Goal: Transaction & Acquisition: Purchase product/service

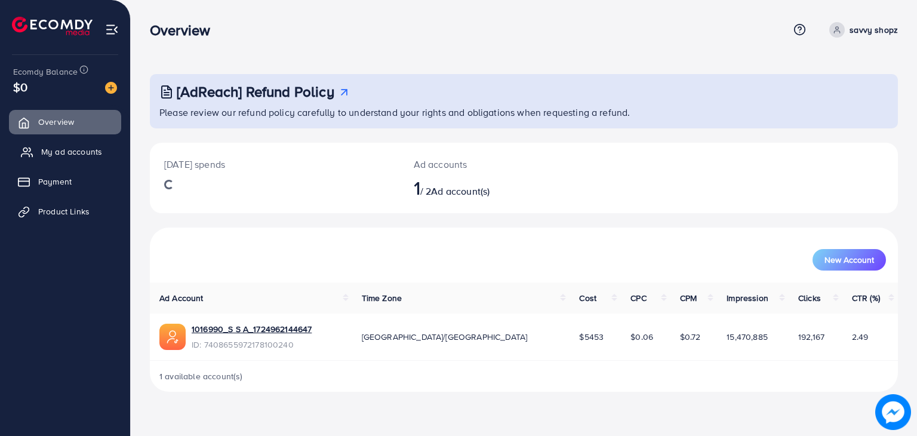
click at [74, 152] on span "My ad accounts" at bounding box center [71, 152] width 61 height 12
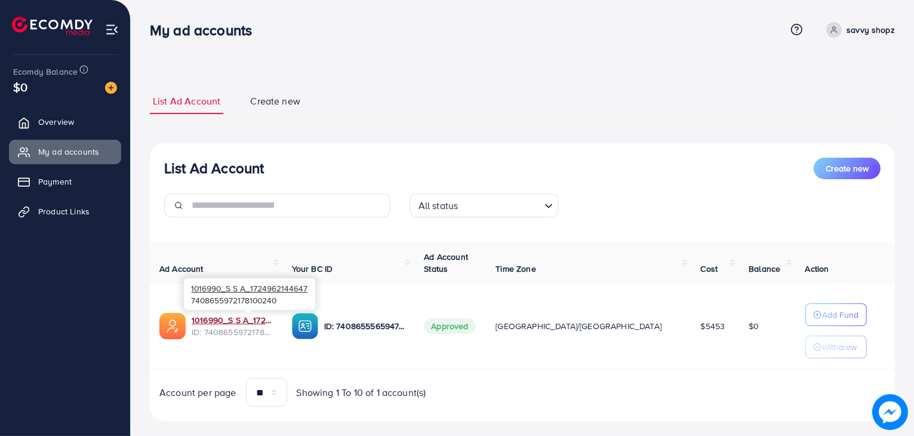
click at [258, 316] on link "1016990_S S A_1724962144647" at bounding box center [232, 320] width 81 height 12
click at [72, 183] on span "Payment" at bounding box center [57, 182] width 33 height 12
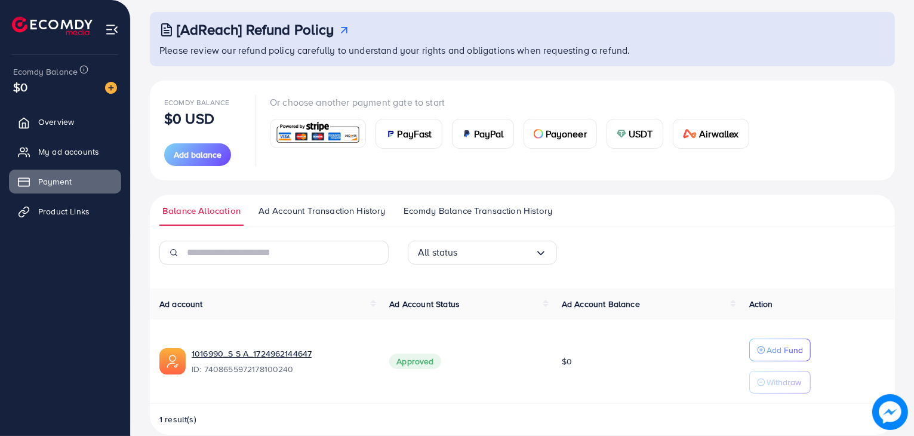
scroll to position [79, 0]
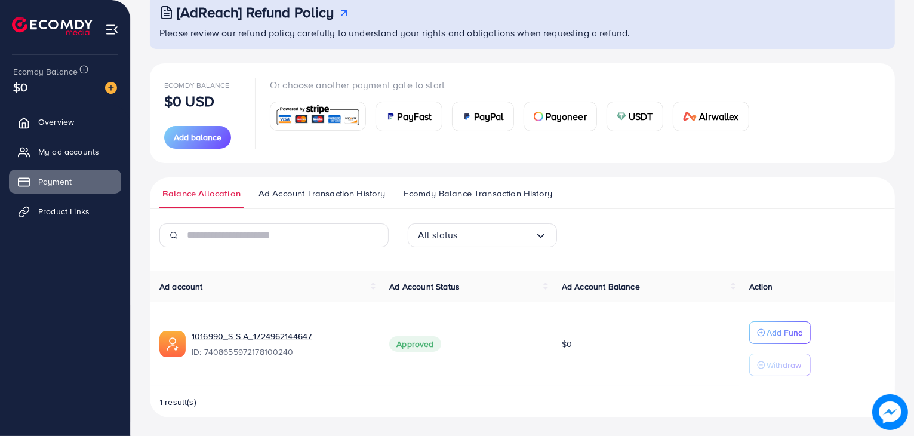
click at [327, 116] on img at bounding box center [318, 116] width 88 height 26
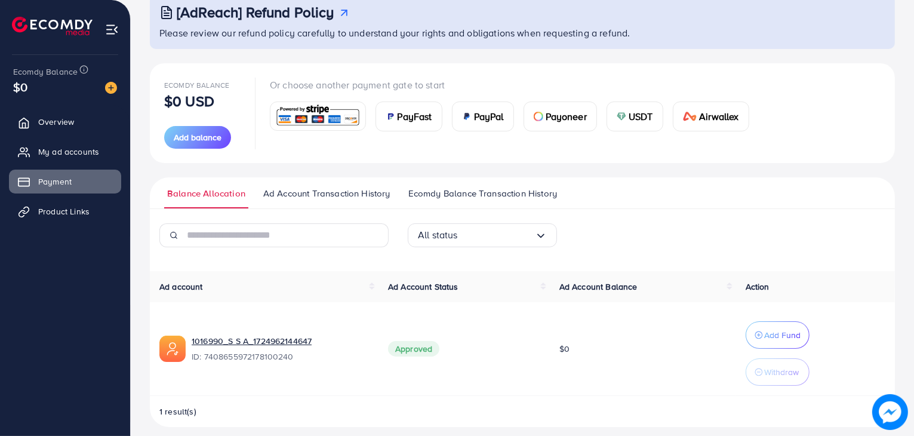
scroll to position [447, 0]
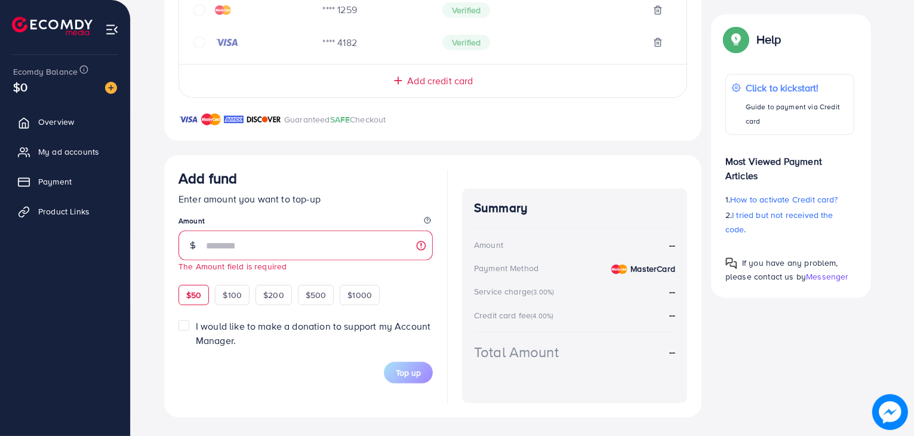
click at [196, 280] on div "Add fund Enter amount you want to top-up Amount The Amount field is required $5…" at bounding box center [306, 238] width 254 height 136
click at [199, 291] on span "$50" at bounding box center [193, 295] width 15 height 12
type input "**"
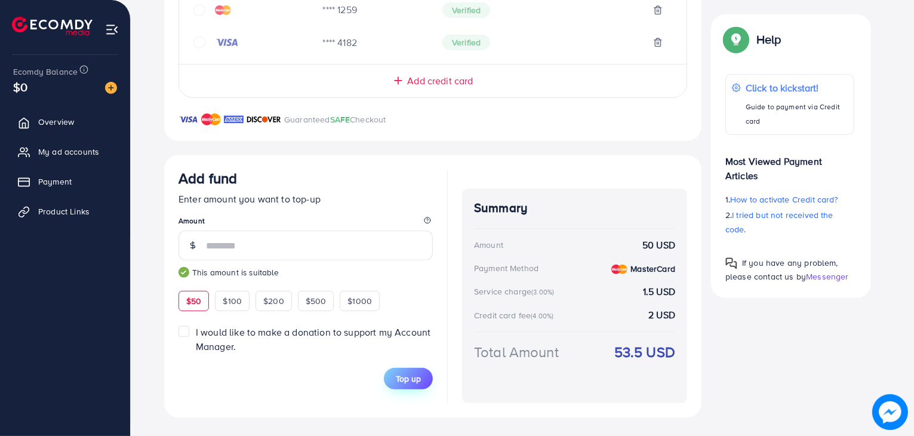
click at [420, 385] on button "Top up" at bounding box center [408, 379] width 49 height 22
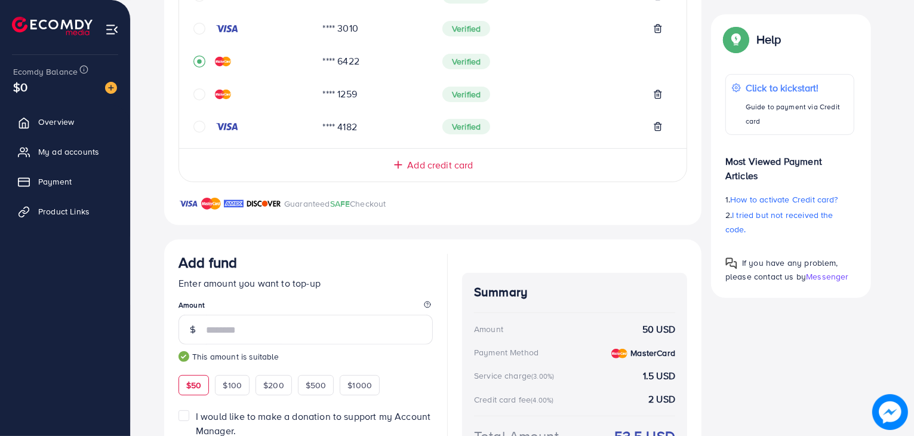
scroll to position [342, 0]
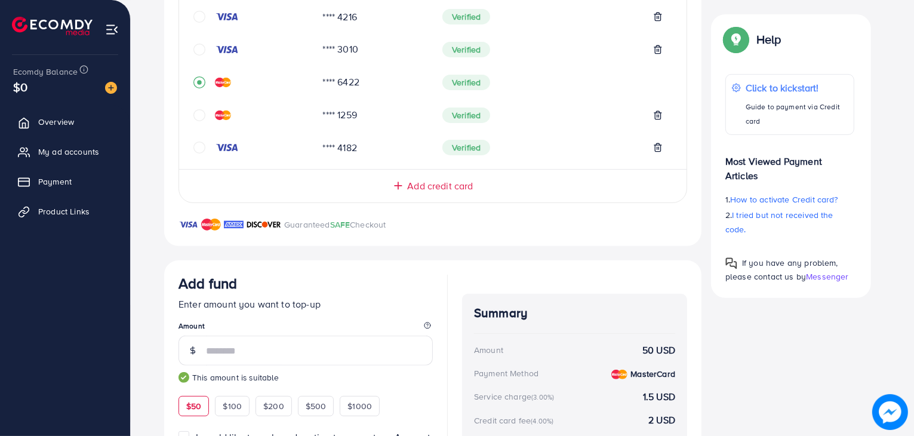
click at [196, 115] on icon "circle" at bounding box center [200, 115] width 12 height 12
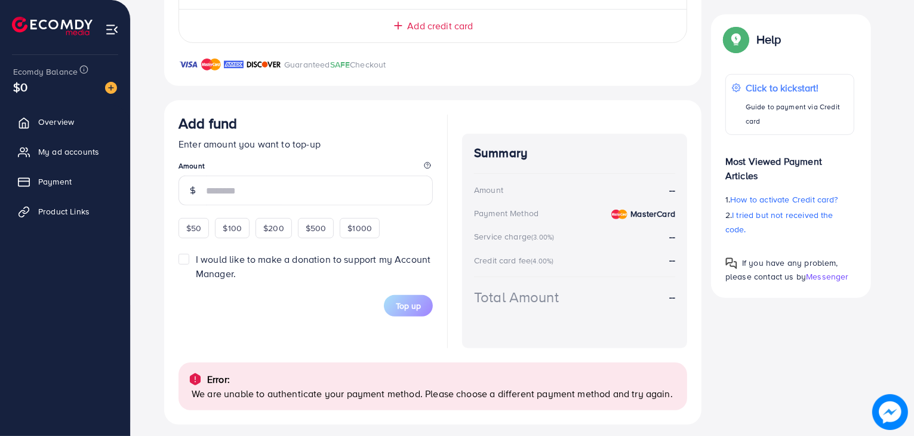
scroll to position [509, 0]
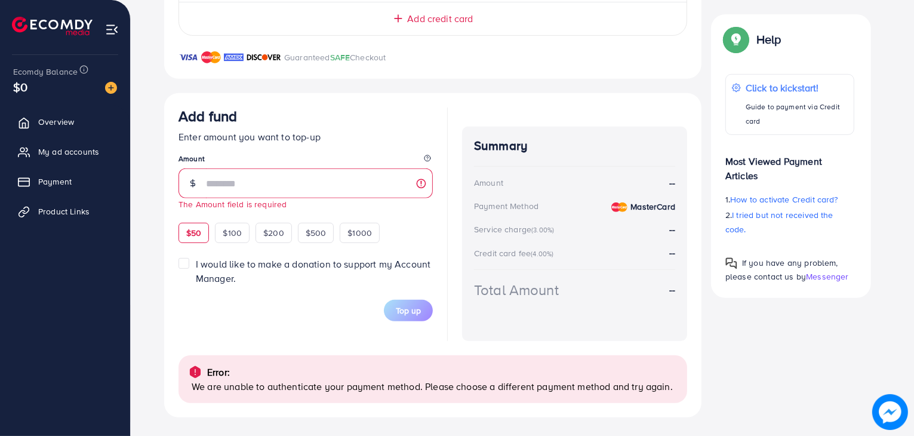
click at [182, 220] on div "$50 $100 $200 $500 $1000" at bounding box center [301, 231] width 245 height 23
click at [201, 235] on span "$50" at bounding box center [193, 233] width 15 height 12
type input "**"
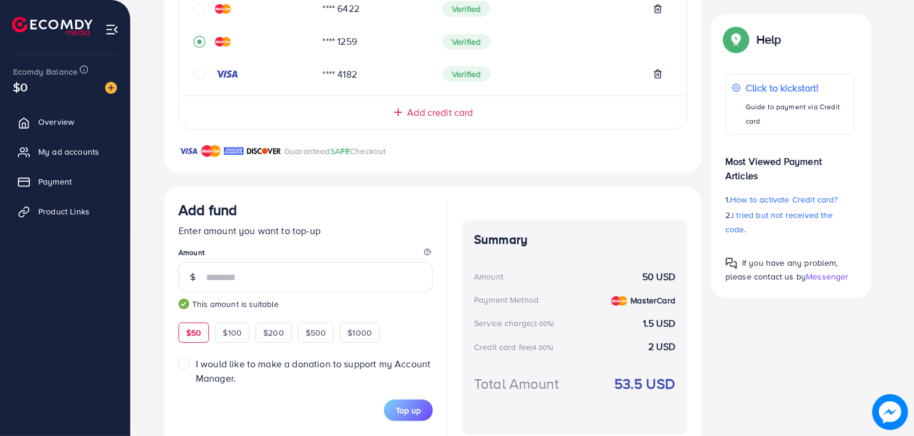
scroll to position [414, 0]
click at [410, 411] on span "Top up" at bounding box center [408, 411] width 25 height 12
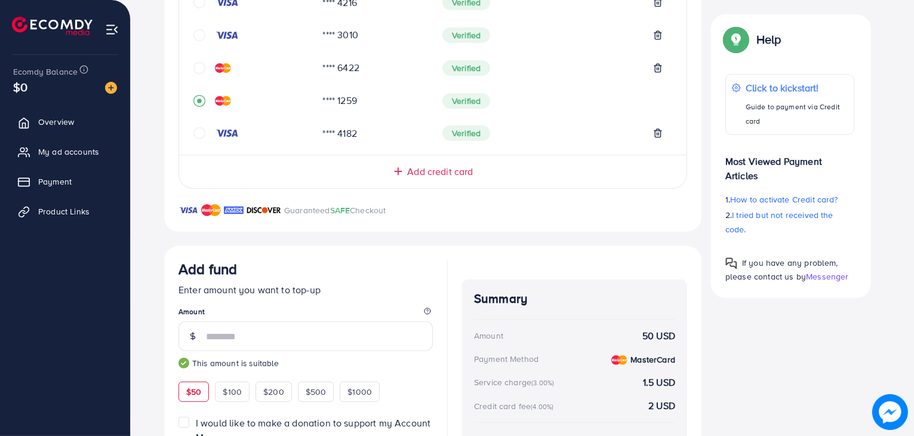
scroll to position [509, 0]
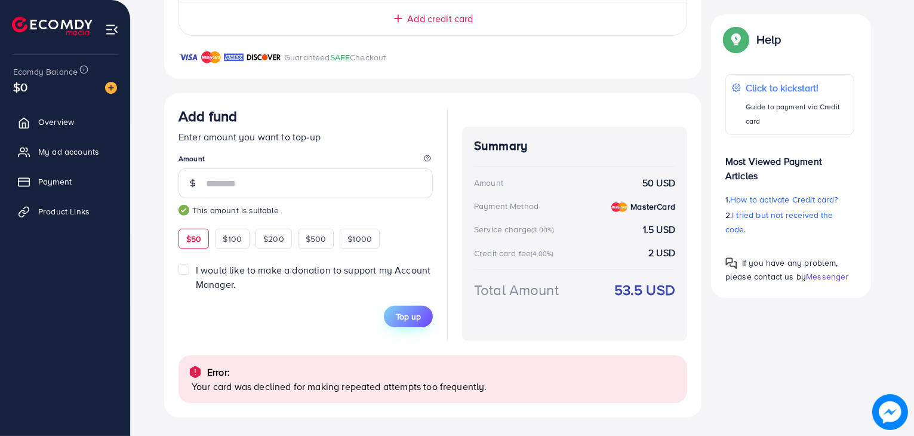
click at [418, 318] on span "Top up" at bounding box center [408, 317] width 25 height 12
click at [413, 306] on button "Top up" at bounding box center [408, 317] width 49 height 22
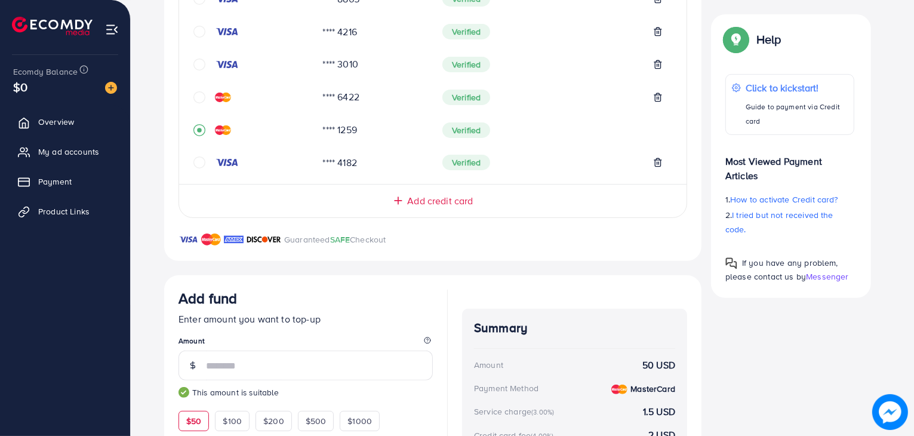
scroll to position [319, 0]
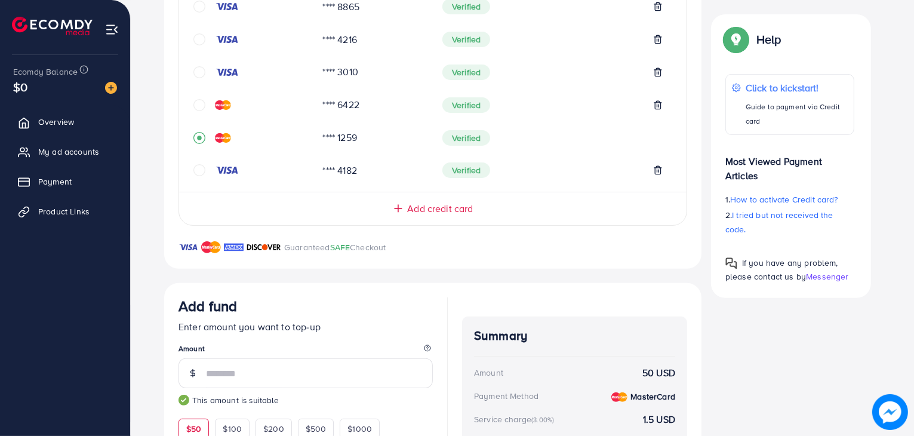
click at [192, 105] on div "**** 8865 Verified **** 4216 Verified **** 3010 Verified **** 6422 Verified ***…" at bounding box center [433, 88] width 508 height 187
click at [198, 105] on icon "circle" at bounding box center [200, 105] width 12 height 12
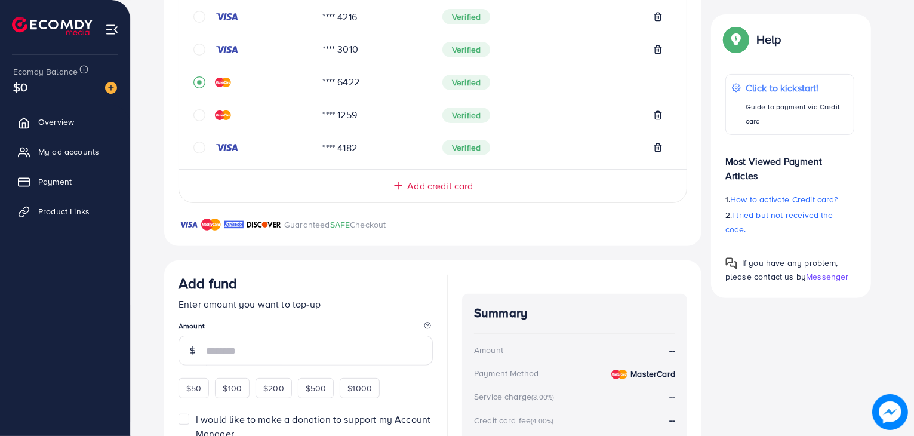
scroll to position [343, 0]
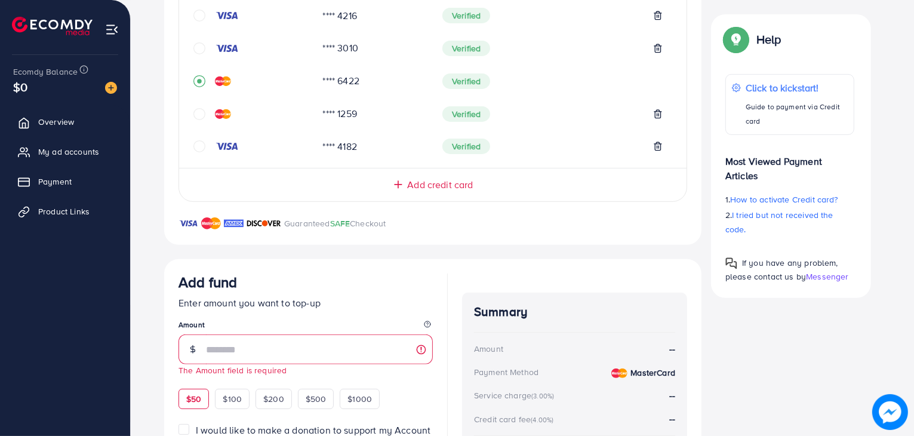
click at [191, 386] on div "$50 $100 $200 $500 $1000" at bounding box center [301, 397] width 245 height 23
click at [193, 393] on span "$50" at bounding box center [193, 399] width 15 height 12
type input "**"
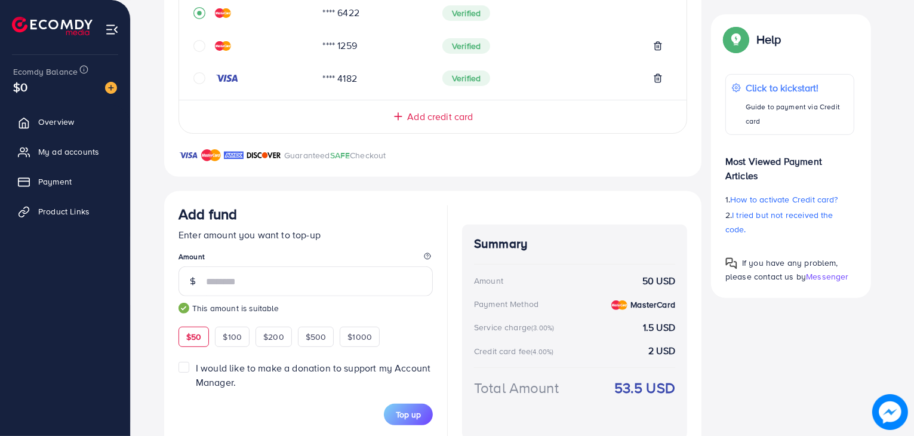
scroll to position [447, 0]
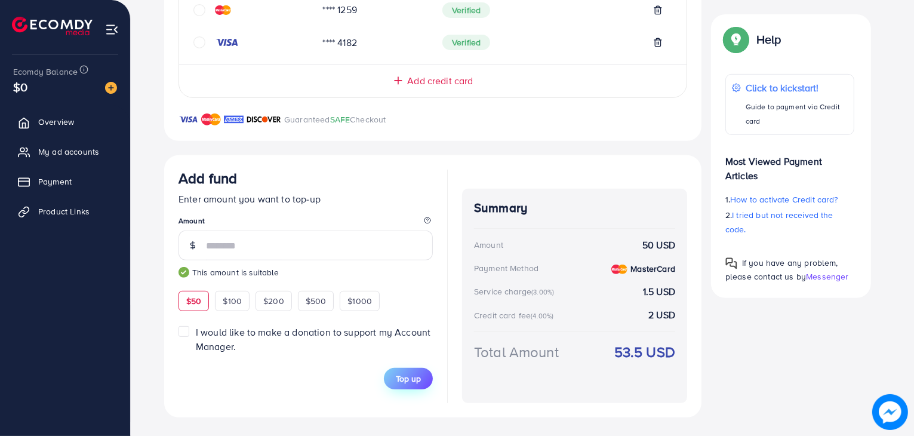
click at [415, 374] on span "Top up" at bounding box center [408, 379] width 25 height 12
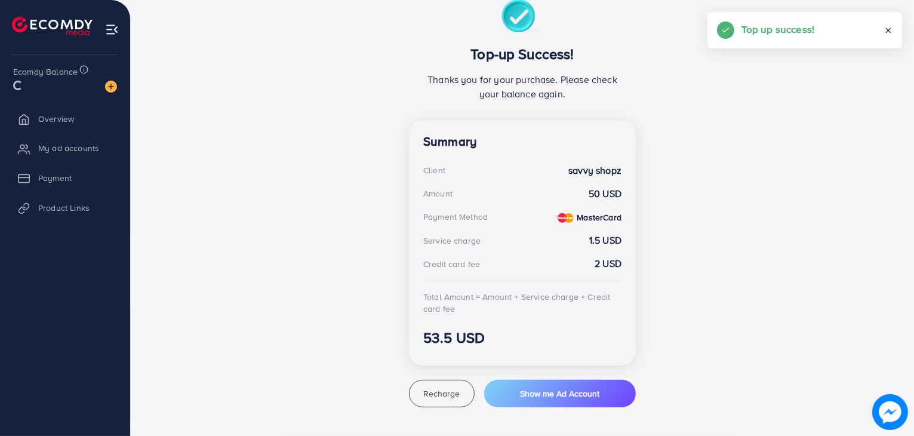
scroll to position [227, 0]
click at [234, 233] on div "Top-up Success! Thanks you for your purchase. Please check your balance again. …" at bounding box center [522, 204] width 717 height 408
click at [102, 151] on link "My ad accounts" at bounding box center [65, 152] width 112 height 24
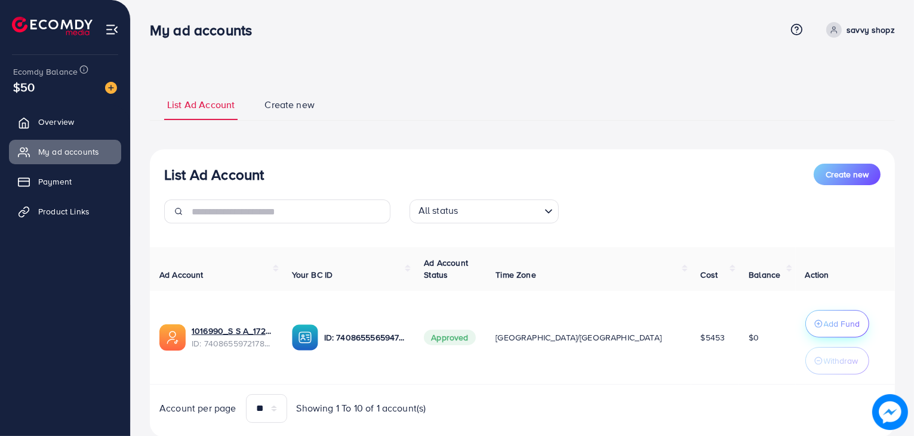
click at [828, 321] on p "Add Fund" at bounding box center [842, 324] width 36 height 14
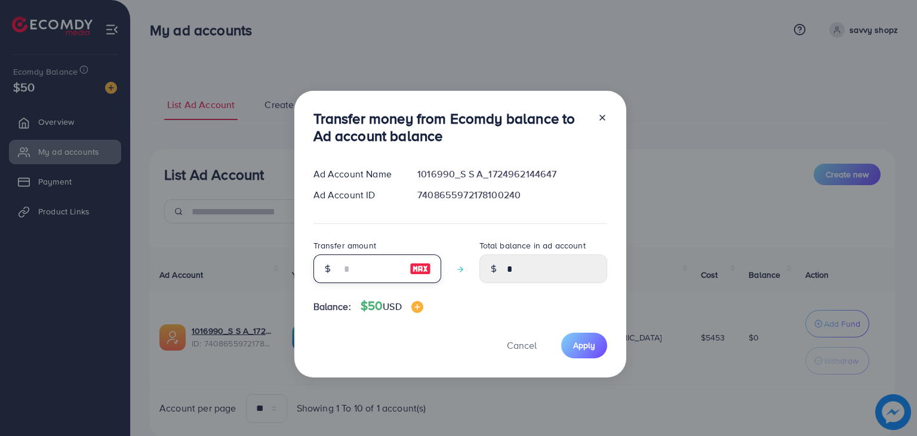
click at [370, 281] on input "number" at bounding box center [371, 268] width 60 height 29
type input "*"
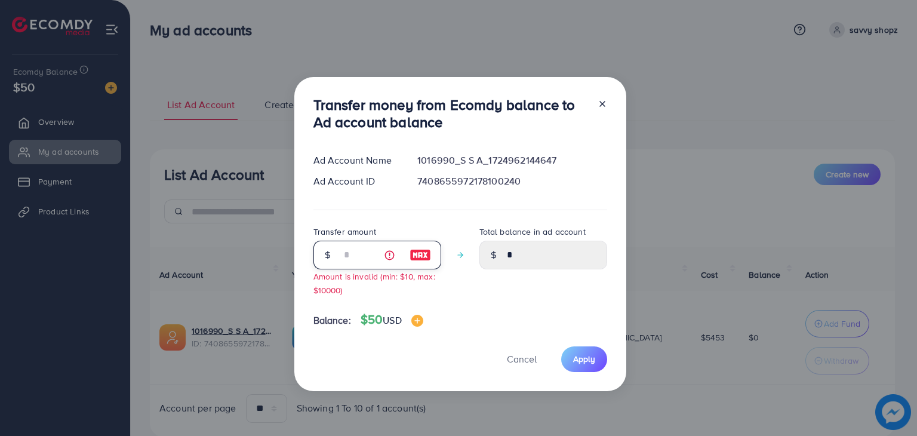
type input "****"
type input "**"
type input "*****"
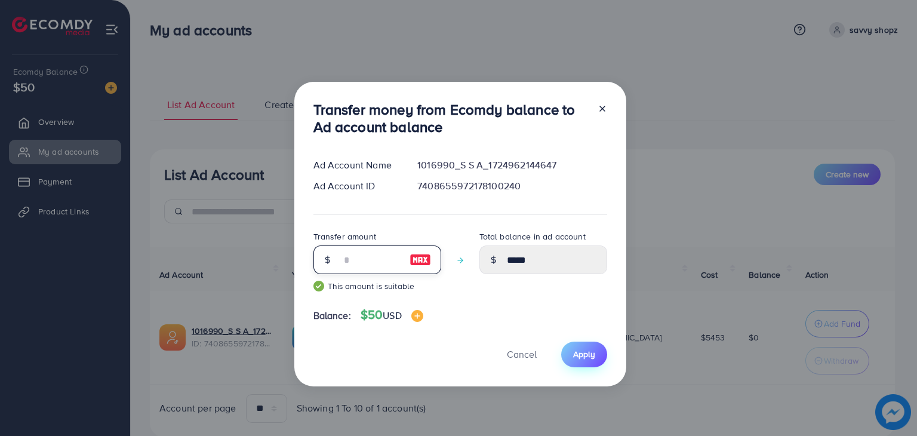
type input "**"
click at [570, 350] on button "Apply" at bounding box center [584, 355] width 46 height 26
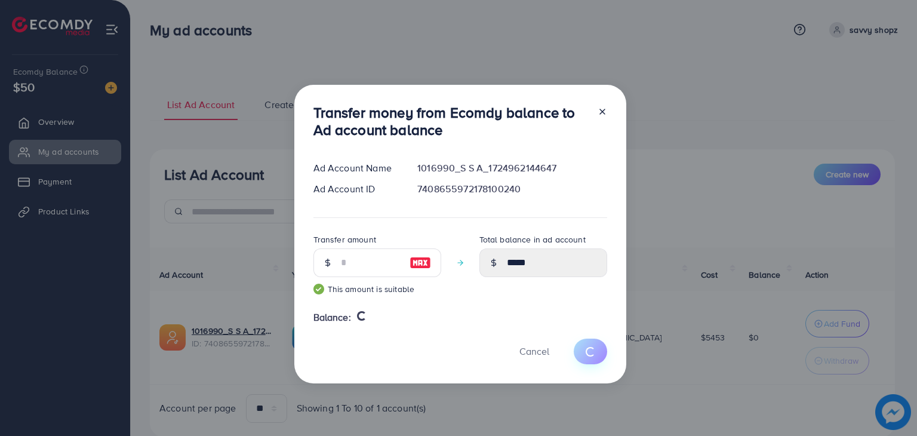
type input "*"
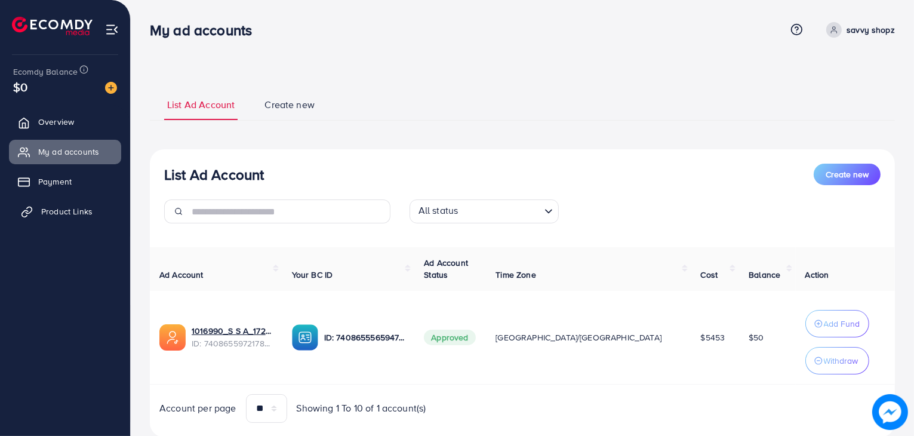
click at [88, 206] on span "Product Links" at bounding box center [66, 211] width 51 height 12
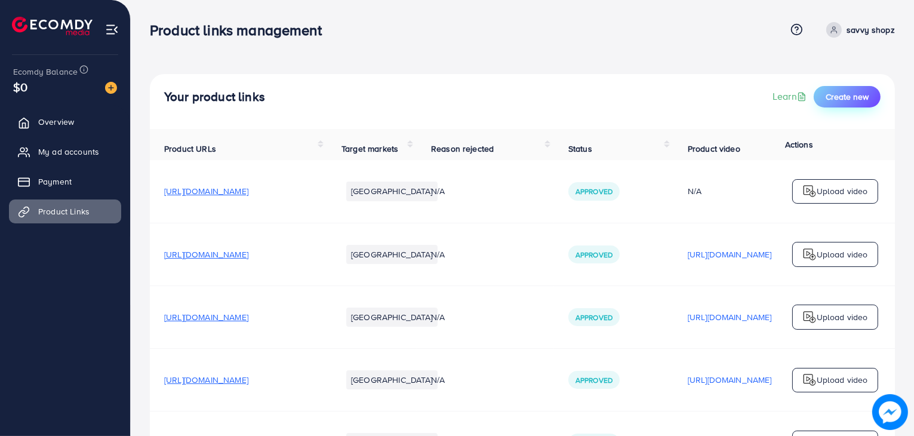
click at [847, 97] on span "Create new" at bounding box center [847, 97] width 43 height 12
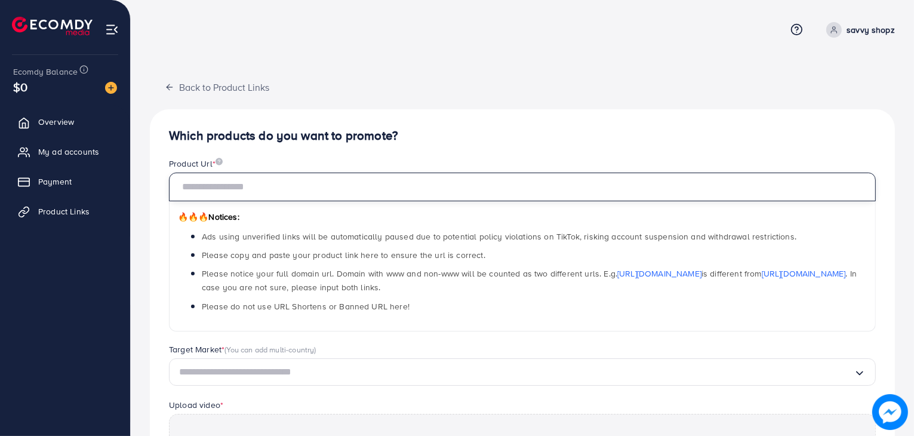
click at [444, 190] on input "text" at bounding box center [522, 187] width 707 height 29
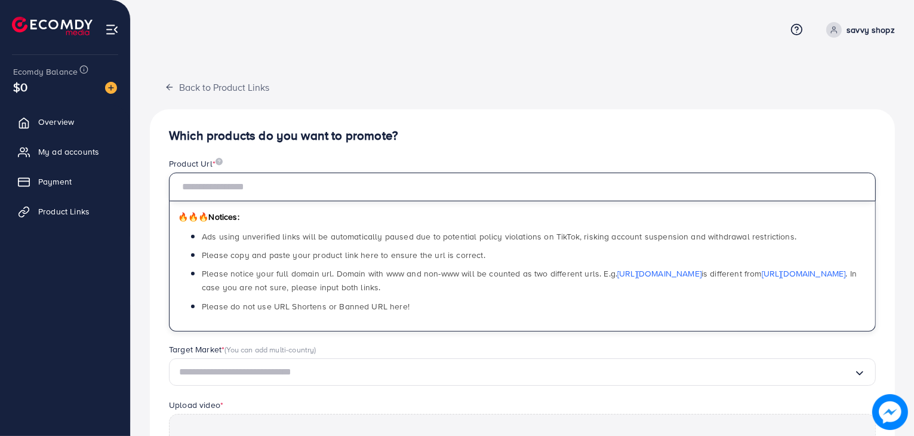
paste input "**********"
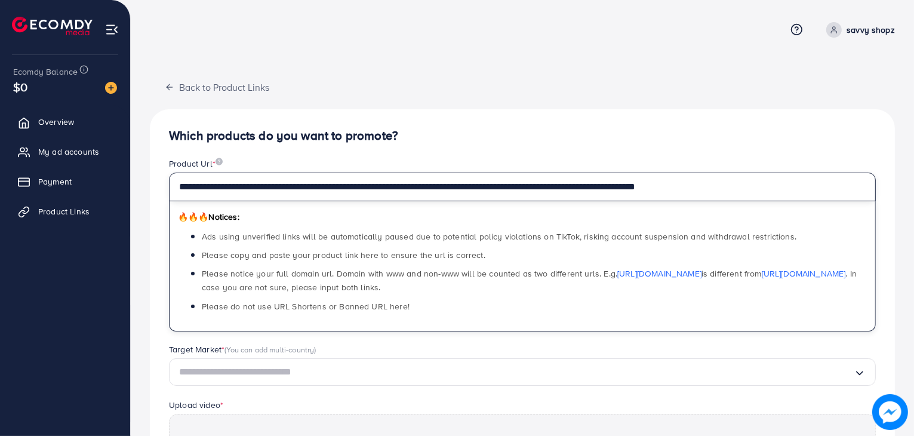
type input "**********"
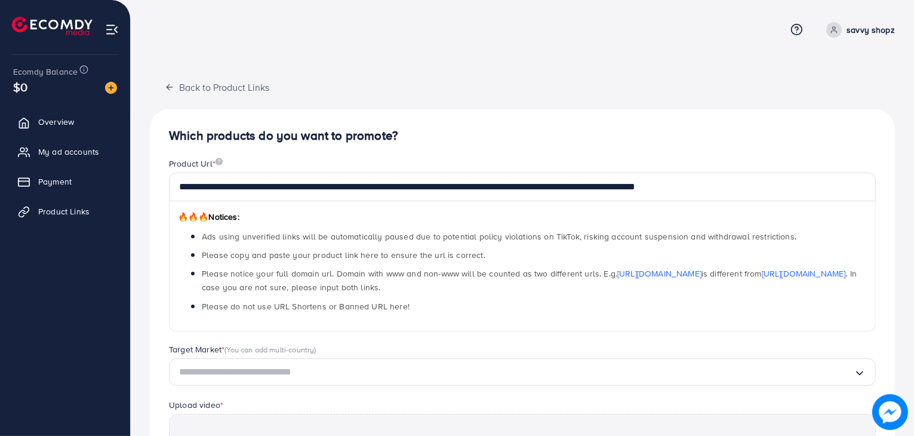
click at [497, 134] on h4 "Which products do you want to promote?" at bounding box center [522, 135] width 707 height 15
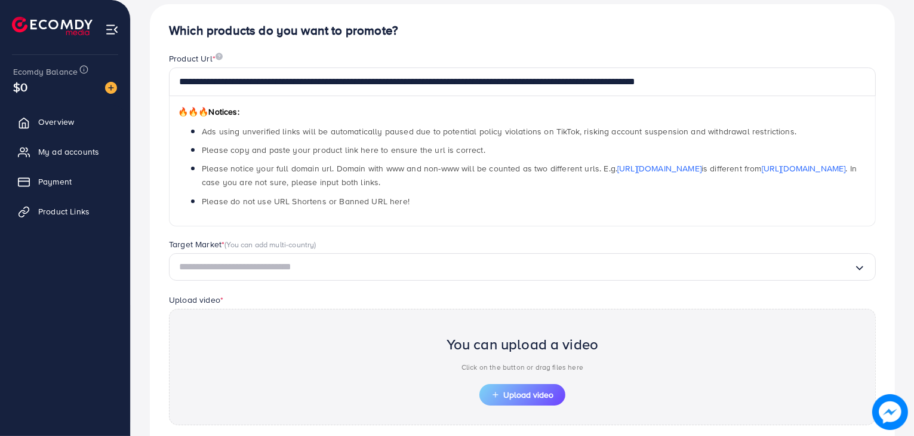
scroll to position [157, 0]
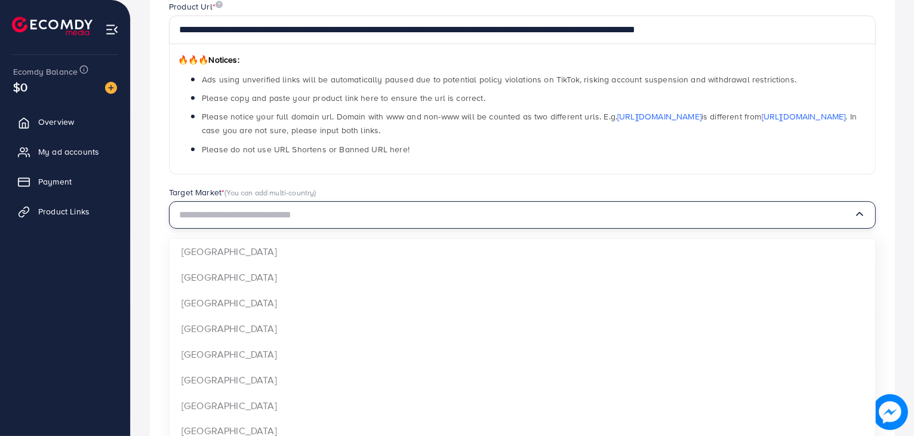
click at [426, 209] on input "Search for option" at bounding box center [516, 215] width 675 height 19
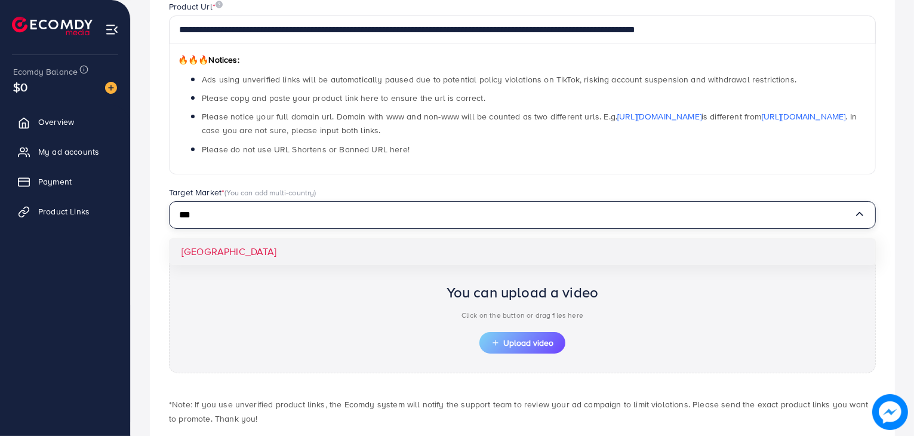
type input "***"
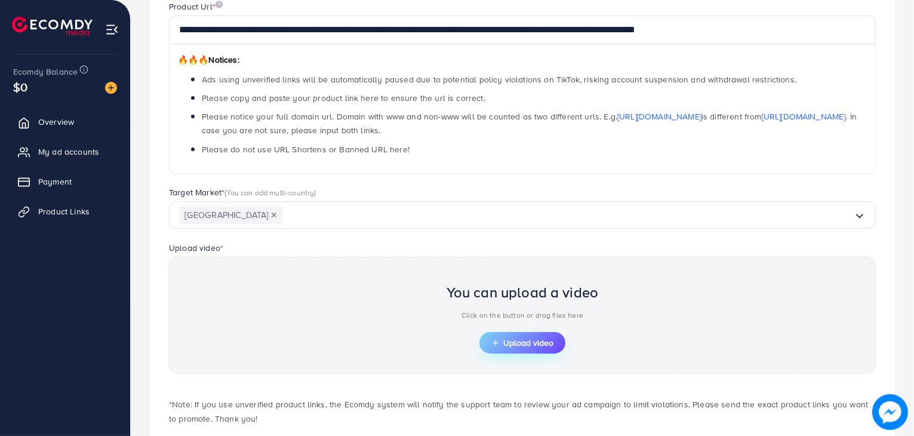
click at [512, 350] on button "Upload video" at bounding box center [523, 343] width 86 height 22
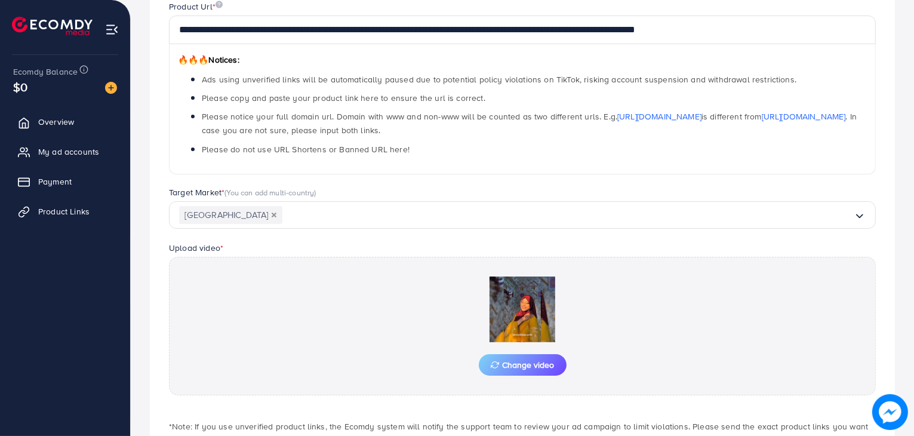
scroll to position [242, 0]
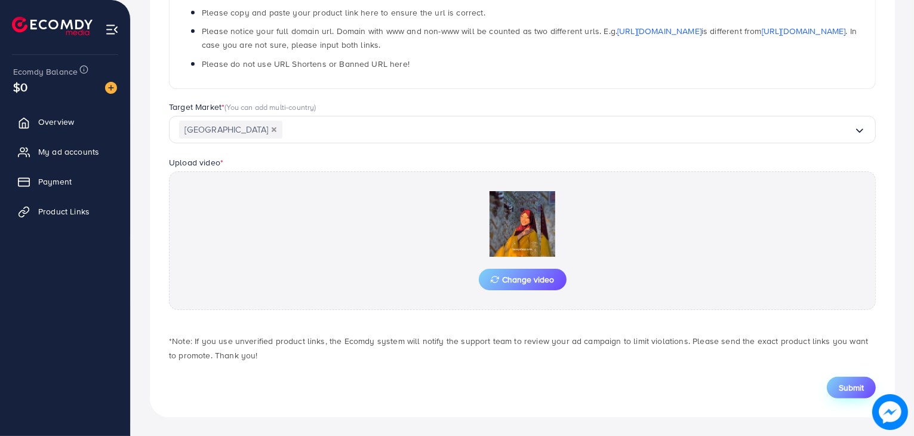
click at [857, 394] on button "Submit" at bounding box center [851, 388] width 49 height 22
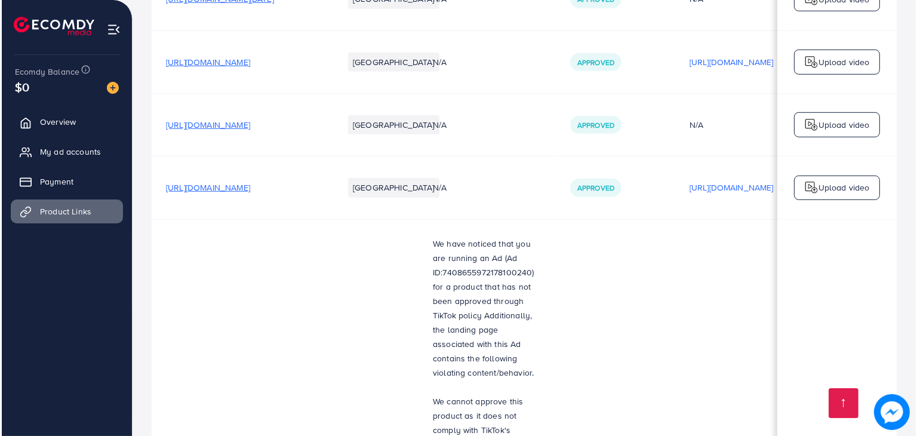
scroll to position [10169, 0]
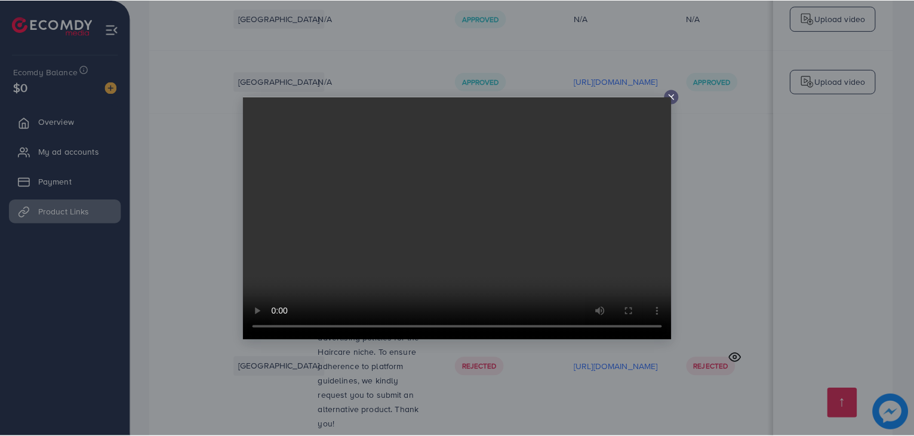
scroll to position [0, 114]
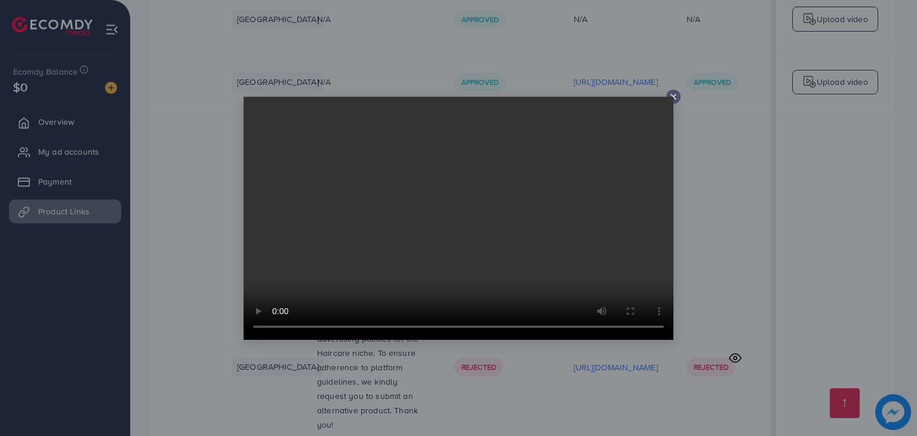
click at [672, 99] on video at bounding box center [459, 218] width 430 height 243
click at [673, 97] on video at bounding box center [459, 218] width 430 height 243
click at [674, 96] on line at bounding box center [673, 96] width 5 height 5
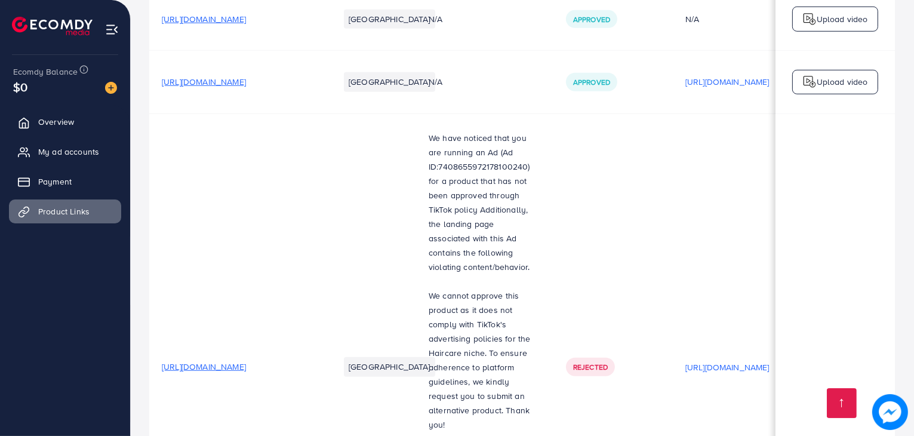
scroll to position [0, 0]
click at [110, 161] on link "My ad accounts" at bounding box center [65, 152] width 112 height 24
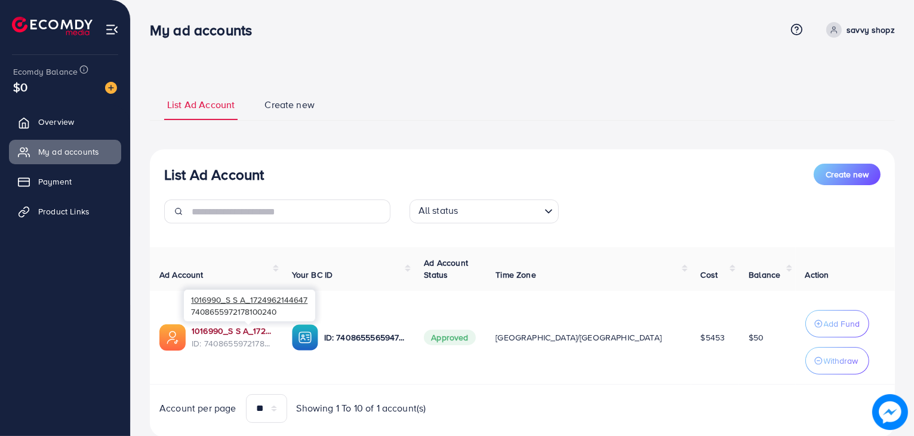
click at [266, 330] on link "1016990_S S A_1724962144647" at bounding box center [232, 331] width 81 height 12
